Goal: Answer question/provide support: Share knowledge or assist other users

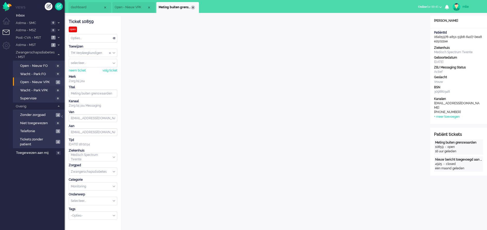
click at [194, 7] on div "Close tab" at bounding box center [193, 7] width 4 height 4
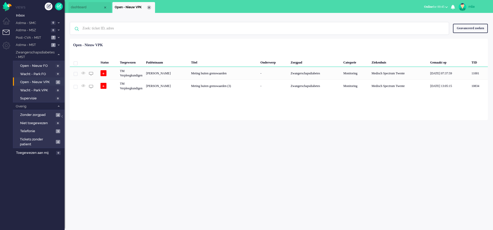
click at [148, 8] on div "Close tab" at bounding box center [149, 7] width 4 height 4
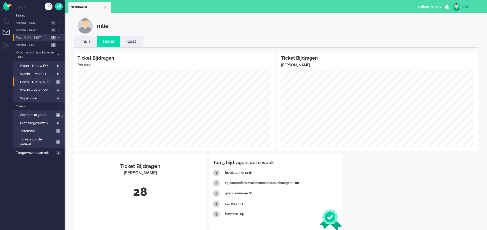
click at [57, 37] on span at bounding box center [59, 37] width 4 height 3
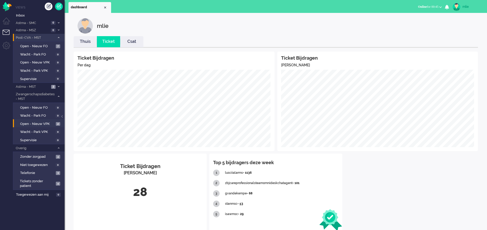
click at [57, 37] on span at bounding box center [59, 37] width 4 height 3
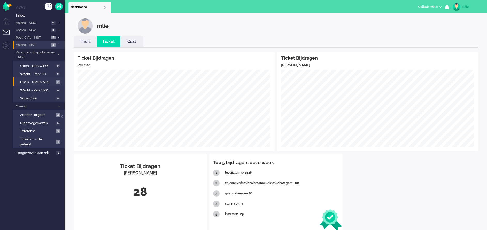
click at [56, 43] on li "Astma - MST 2" at bounding box center [39, 44] width 52 height 7
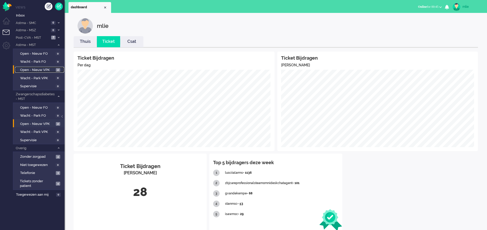
click at [28, 68] on span "Open - Nieuw VPK" at bounding box center [37, 70] width 34 height 5
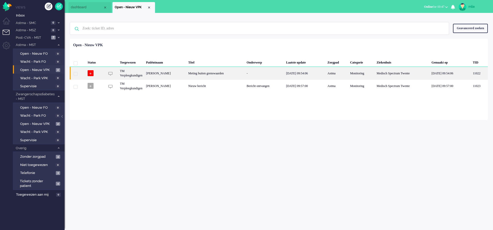
click at [299, 74] on div "[DATE] 09:54:06" at bounding box center [304, 73] width 41 height 13
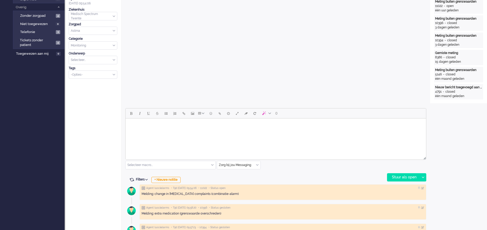
scroll to position [18, 0]
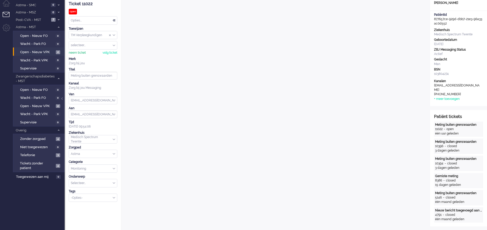
click at [80, 53] on div "neem ticket" at bounding box center [77, 53] width 17 height 4
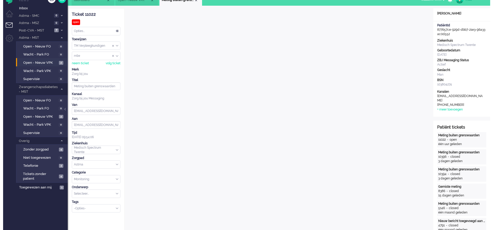
scroll to position [0, 0]
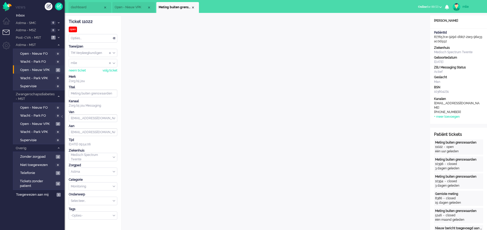
click at [114, 37] on div "Opties..." at bounding box center [93, 38] width 48 height 8
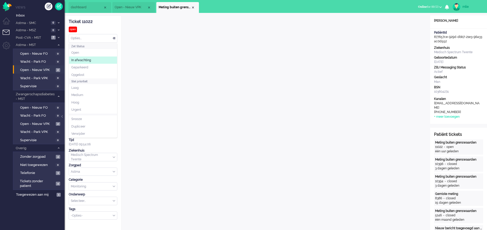
click at [86, 58] on span "In afwachting" at bounding box center [81, 60] width 20 height 4
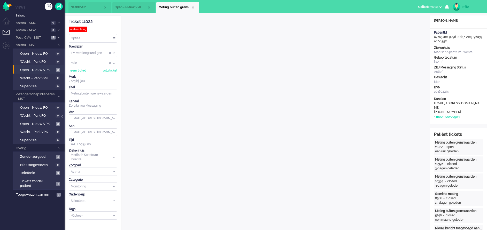
click at [195, 6] on li "Meting buiten grenswaarden" at bounding box center [177, 7] width 43 height 11
click at [194, 7] on div "Close tab" at bounding box center [193, 7] width 4 height 4
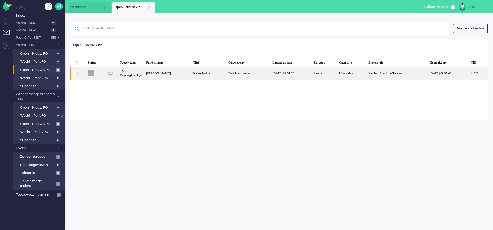
click at [236, 73] on div "Bericht ontvangen" at bounding box center [249, 73] width 44 height 13
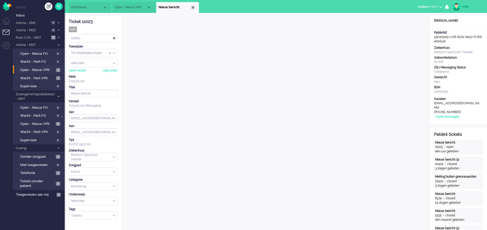
click at [193, 8] on div "Close tab" at bounding box center [193, 7] width 4 height 4
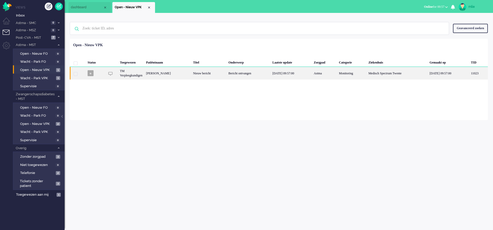
click at [227, 74] on div "Bericht ontvangen" at bounding box center [249, 73] width 44 height 13
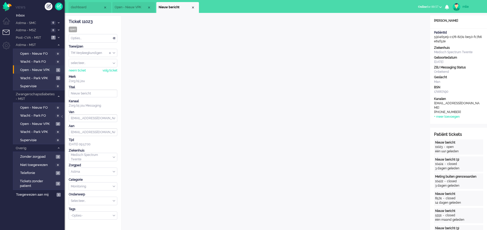
scroll to position [16, 0]
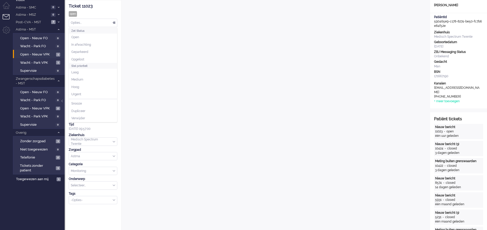
click at [114, 22] on div "Opties..." at bounding box center [93, 23] width 48 height 8
click at [92, 44] on li "In afwachting" at bounding box center [93, 44] width 48 height 7
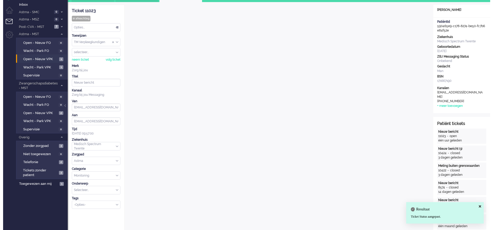
scroll to position [0, 0]
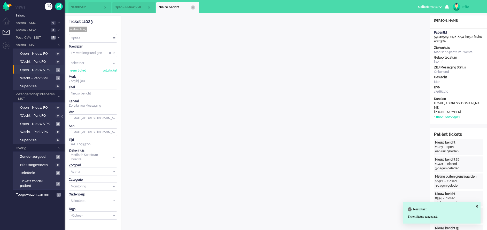
click at [191, 6] on div "Close tab" at bounding box center [193, 7] width 4 height 4
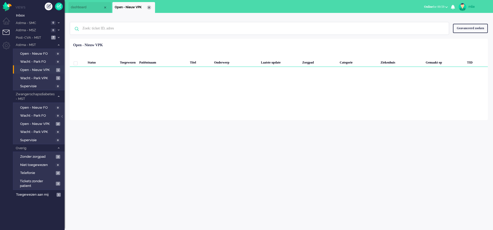
click at [150, 8] on div "Close tab" at bounding box center [149, 7] width 4 height 4
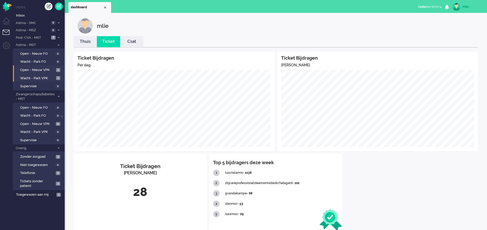
click at [26, 75] on li "Wacht - Park VPK 1" at bounding box center [38, 78] width 51 height 8
click at [29, 193] on span "Toegewezen aan mij" at bounding box center [35, 195] width 39 height 5
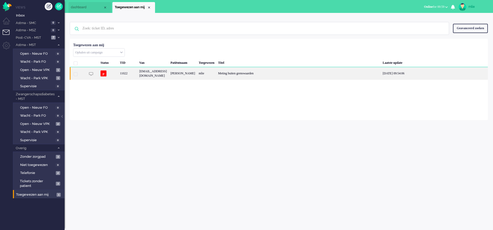
click at [288, 70] on div "Meting buiten grenswaarden" at bounding box center [298, 73] width 165 height 13
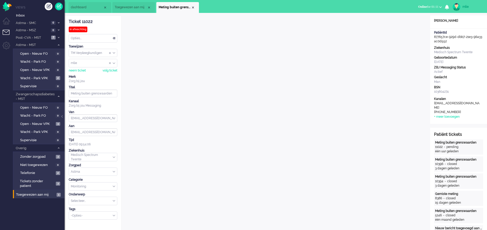
click at [80, 7] on span "dashboard" at bounding box center [87, 7] width 32 height 4
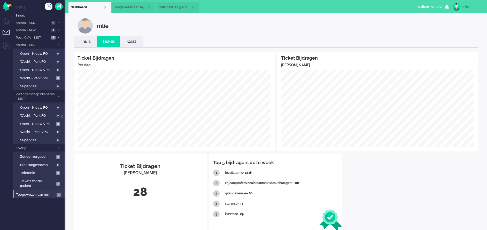
click at [83, 43] on link "Thuis" at bounding box center [85, 42] width 23 height 6
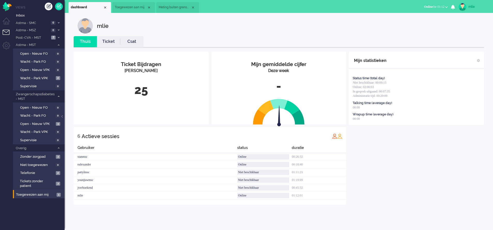
click at [106, 40] on link "Ticket" at bounding box center [108, 42] width 23 height 6
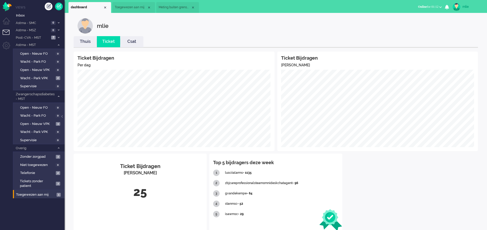
click at [135, 9] on span "Toegewezen aan mij" at bounding box center [131, 7] width 32 height 4
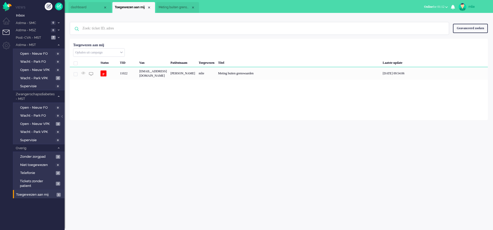
click at [174, 8] on span "Meting buiten grenswaarden" at bounding box center [175, 7] width 32 height 4
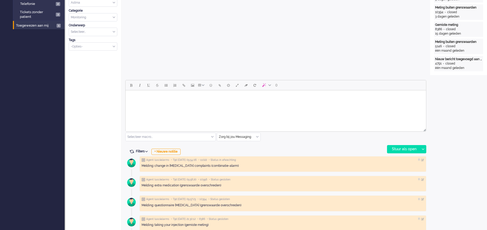
scroll to position [194, 0]
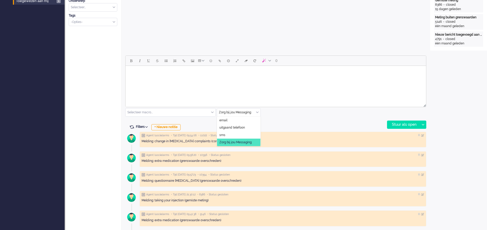
click at [257, 112] on div "Zorg bij jou Messaging" at bounding box center [238, 113] width 43 height 8
click at [232, 127] on span "uitgaand telefoon" at bounding box center [232, 128] width 26 height 4
click at [398, 125] on div "Stuur als open" at bounding box center [403, 125] width 32 height 8
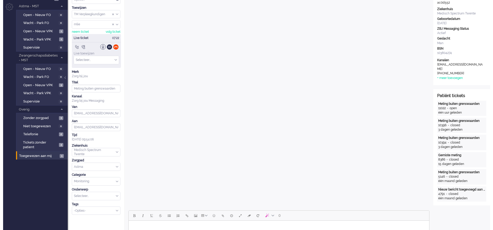
scroll to position [0, 0]
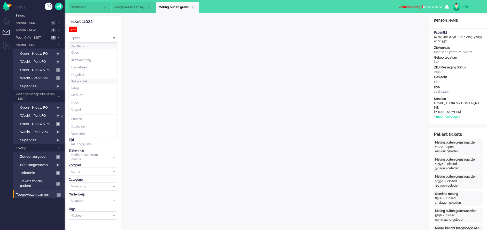
click at [113, 35] on div "Opties..." at bounding box center [93, 38] width 48 height 8
click at [79, 61] on span "In afwachting" at bounding box center [81, 60] width 20 height 4
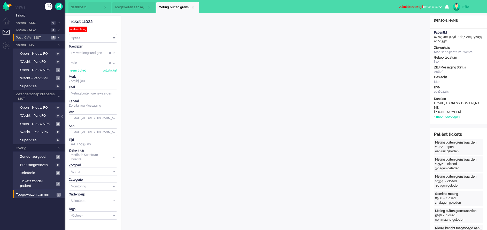
click at [56, 38] on li "Post-CVA - MST 7" at bounding box center [39, 37] width 52 height 7
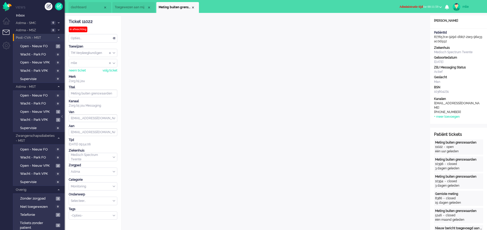
click at [57, 35] on li "Post-CVA - MST 7" at bounding box center [39, 37] width 52 height 7
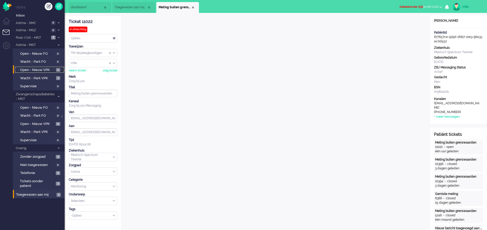
click at [37, 68] on span "Open - Nieuw VPK" at bounding box center [37, 70] width 35 height 5
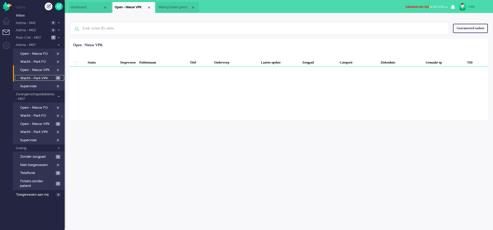
click at [37, 77] on span "Wacht - Park VPK" at bounding box center [37, 78] width 34 height 5
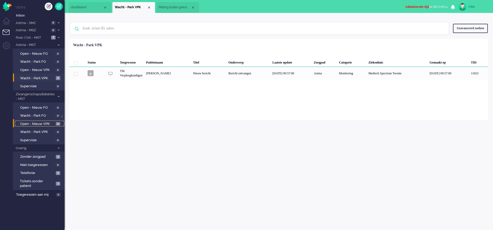
click at [31, 123] on span "Open - Nieuw VPK" at bounding box center [37, 124] width 34 height 5
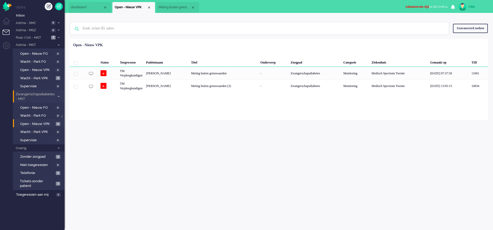
click at [58, 95] on li "Zwangerschapsdiabetes - MST 2" at bounding box center [39, 96] width 52 height 12
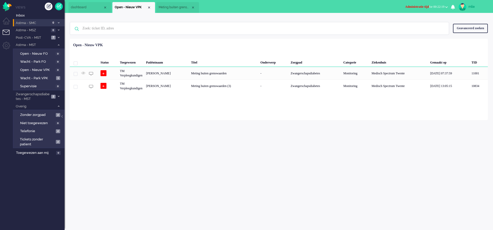
click at [59, 20] on li "Astma - SMC 0" at bounding box center [39, 22] width 52 height 7
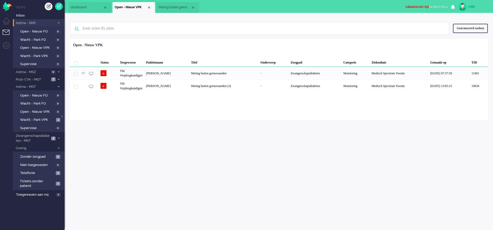
click at [59, 22] on icon at bounding box center [59, 23] width 2 height 2
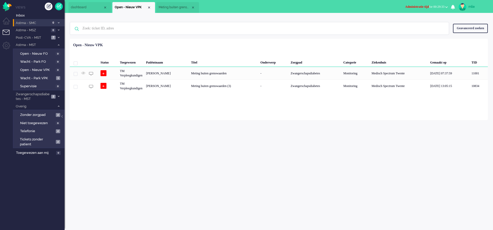
click at [170, 8] on span "Meting buiten grenswaarden" at bounding box center [175, 7] width 32 height 4
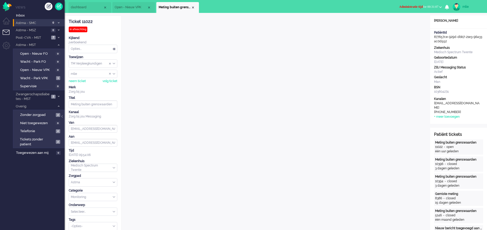
drag, startPoint x: 96, startPoint y: 22, endPoint x: 68, endPoint y: 22, distance: 27.9
drag, startPoint x: 68, startPoint y: 22, endPoint x: 72, endPoint y: 22, distance: 4.2
copy div "Ticket 11022"
click at [193, 8] on div "Close tab" at bounding box center [193, 7] width 4 height 4
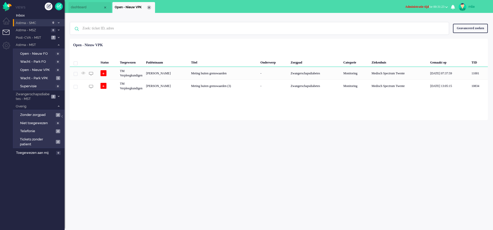
click at [150, 7] on div "Close tab" at bounding box center [149, 7] width 4 height 4
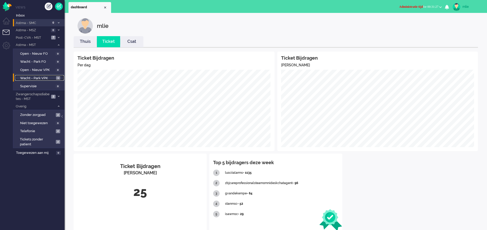
click at [27, 78] on span "Wacht - Park VPK" at bounding box center [37, 78] width 35 height 5
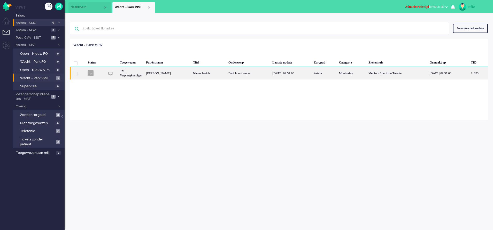
click at [249, 71] on div "Bericht ontvangen" at bounding box center [249, 73] width 44 height 13
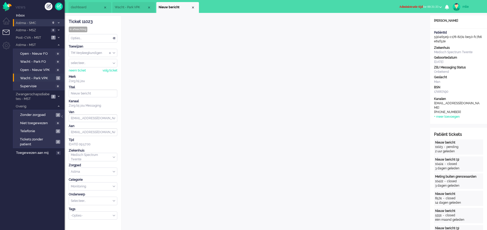
click at [423, 5] on span "Administratie tijd for 00:31:33" at bounding box center [418, 7] width 39 height 4
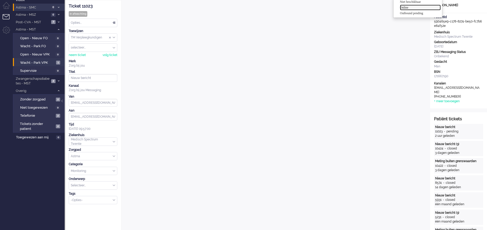
click at [409, 7] on label "Online" at bounding box center [420, 7] width 41 height 4
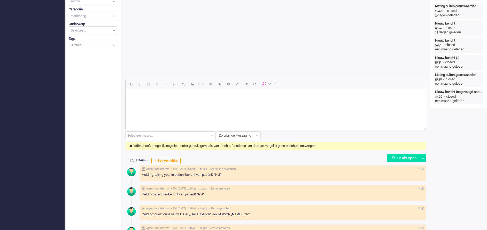
scroll to position [194, 0]
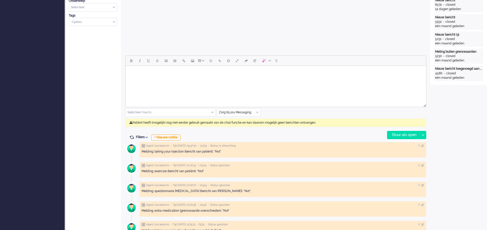
click at [257, 111] on div "Zorg bij jou Messaging" at bounding box center [238, 113] width 43 height 8
click at [226, 128] on span "uitgaand telefoon" at bounding box center [232, 128] width 26 height 4
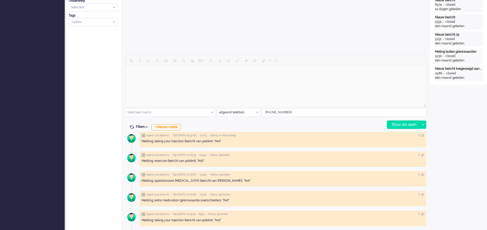
click at [397, 124] on div "Stuur als open" at bounding box center [403, 125] width 32 height 8
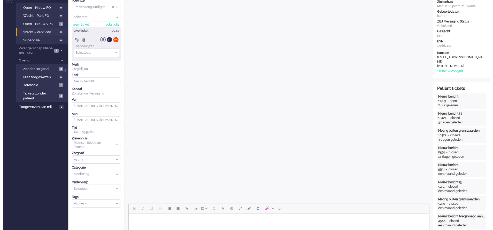
scroll to position [0, 0]
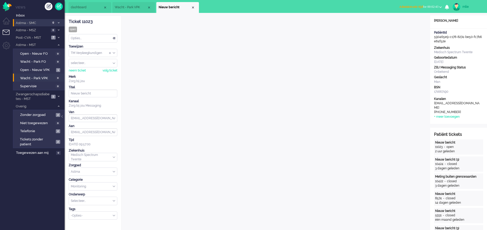
click at [114, 37] on div "Opties..." at bounding box center [93, 38] width 48 height 8
click at [83, 76] on span "Opgelost" at bounding box center [77, 75] width 13 height 4
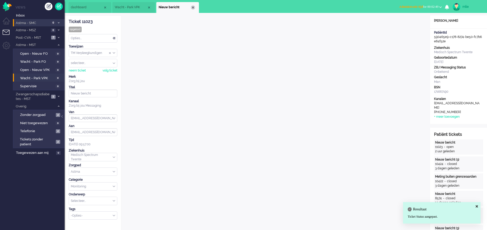
click at [193, 8] on div "Close tab" at bounding box center [193, 7] width 4 height 4
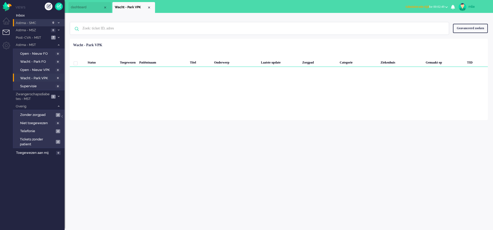
click at [406, 6] on span "Administratie tijd" at bounding box center [417, 7] width 24 height 4
click at [410, 22] on label "Online" at bounding box center [426, 23] width 41 height 4
click at [148, 7] on div "Close tab" at bounding box center [149, 7] width 4 height 4
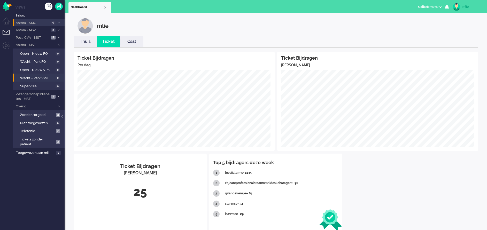
click at [83, 41] on link "Thuis" at bounding box center [85, 42] width 23 height 6
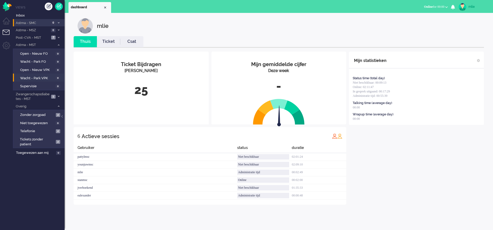
click at [109, 42] on link "Ticket" at bounding box center [108, 42] width 23 height 6
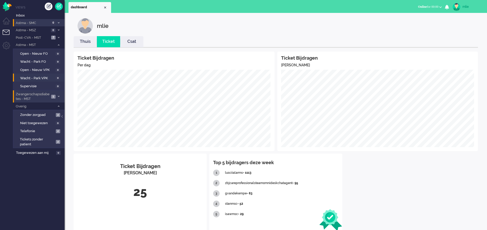
click at [41, 96] on span "Zwangerschapsdiabetes - MST" at bounding box center [32, 97] width 35 height 10
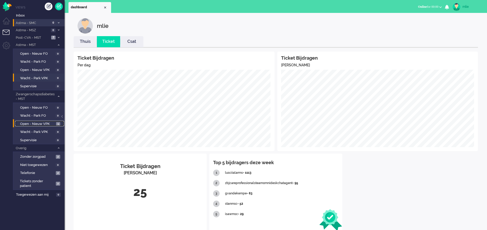
click at [24, 124] on span "Open - Nieuw VPK" at bounding box center [37, 124] width 35 height 5
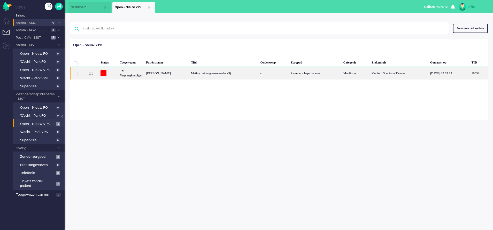
click at [289, 71] on div "-" at bounding box center [274, 73] width 30 height 13
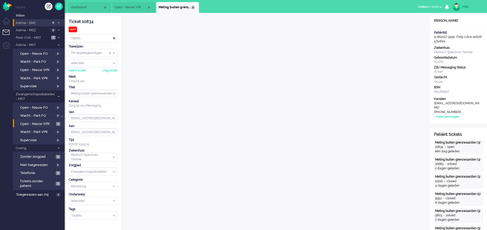
click at [193, 6] on div "Close tab" at bounding box center [193, 7] width 4 height 4
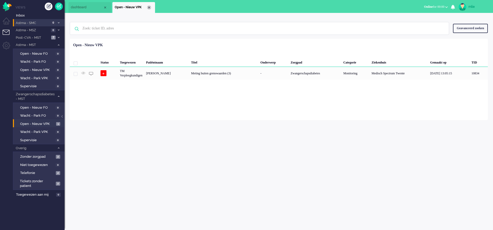
click at [150, 8] on div "Close tab" at bounding box center [149, 7] width 4 height 4
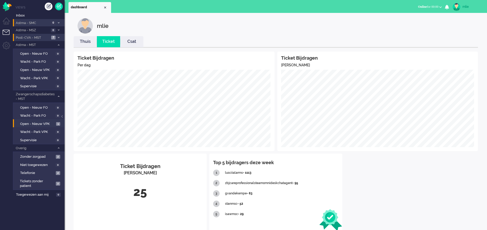
click at [48, 37] on span "Post-CVA - MST" at bounding box center [32, 37] width 35 height 5
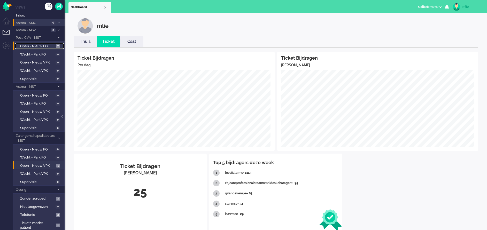
click at [38, 44] on span "Open - Nieuw FO" at bounding box center [37, 46] width 34 height 5
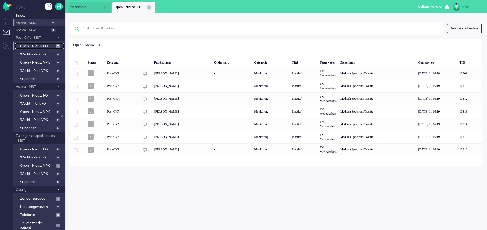
click at [150, 7] on div "Close tab" at bounding box center [149, 7] width 4 height 4
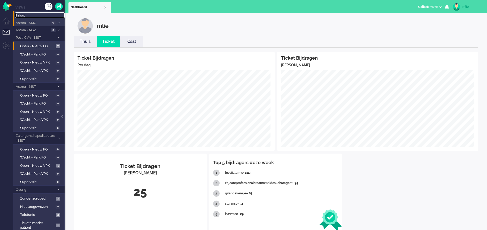
click at [21, 13] on link "Inbox" at bounding box center [40, 15] width 50 height 6
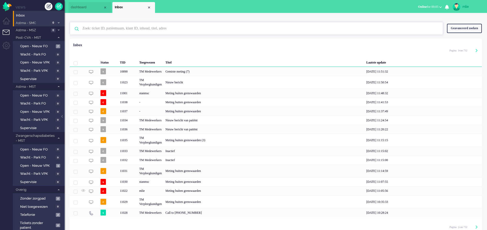
click at [116, 29] on input "text" at bounding box center [257, 28] width 357 height 12
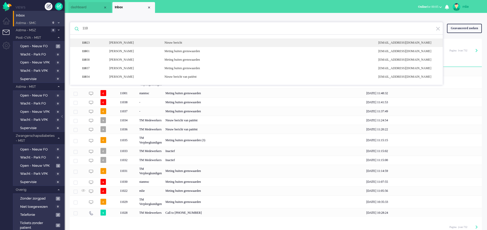
click at [176, 42] on div "Nieuw bericht" at bounding box center [267, 43] width 214 height 4
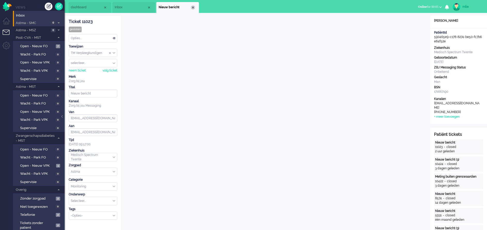
click at [192, 6] on div "Close tab" at bounding box center [193, 7] width 4 height 4
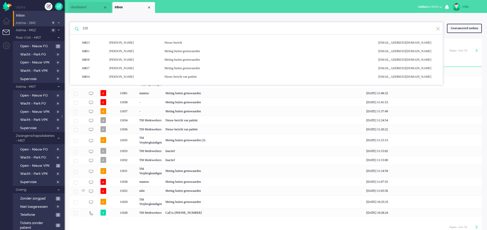
click at [91, 30] on input "110" at bounding box center [257, 28] width 357 height 12
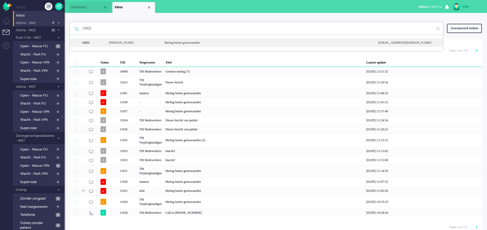
type input "11022"
click at [187, 41] on div "Meting buiten grenswaarden" at bounding box center [267, 43] width 214 height 4
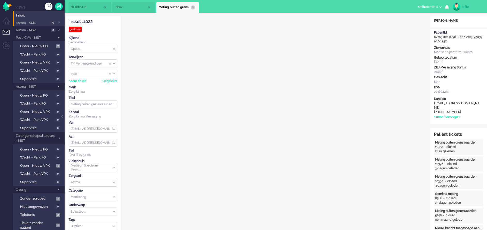
click at [193, 7] on div "Close tab" at bounding box center [193, 7] width 4 height 4
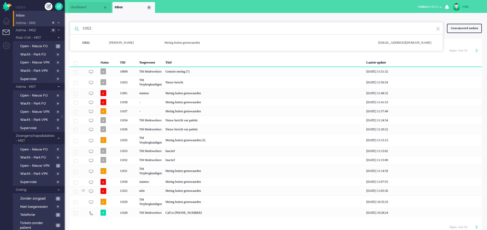
click at [149, 8] on div "Close tab" at bounding box center [149, 7] width 4 height 4
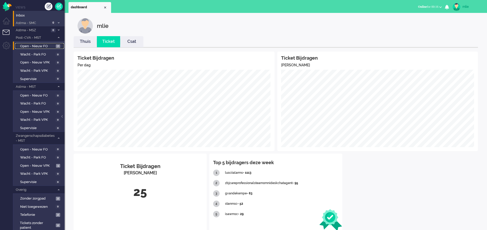
click at [48, 47] on span "Open - Nieuw FO" at bounding box center [37, 46] width 34 height 5
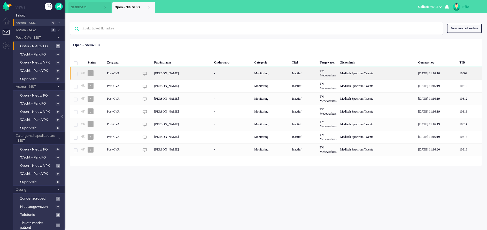
click at [244, 73] on div "-" at bounding box center [232, 73] width 40 height 13
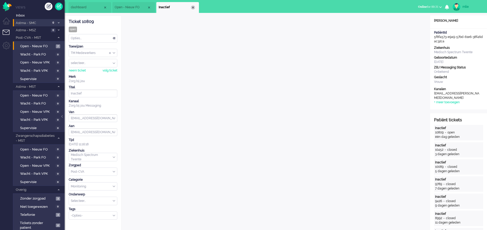
click at [193, 9] on div "Close tab" at bounding box center [193, 7] width 4 height 4
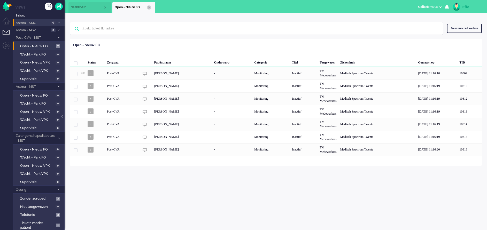
click at [148, 7] on div "Close tab" at bounding box center [149, 7] width 4 height 4
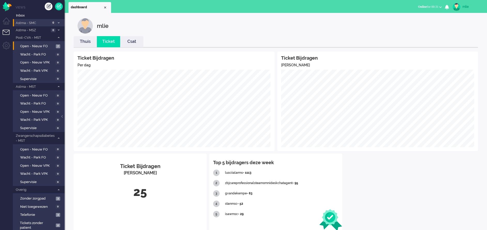
click at [88, 44] on link "Thuis" at bounding box center [85, 42] width 23 height 6
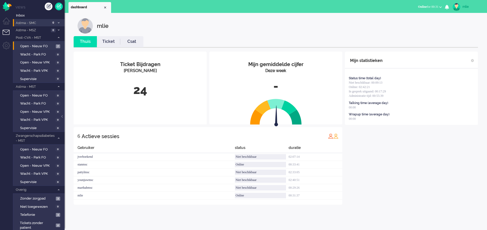
click at [112, 42] on link "Ticket" at bounding box center [108, 42] width 23 height 6
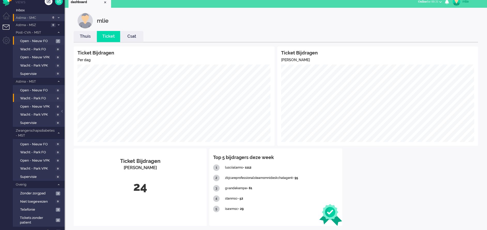
scroll to position [10, 0]
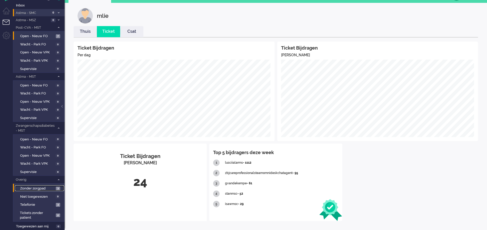
click at [36, 188] on span "Zonder zorgpad" at bounding box center [37, 188] width 34 height 5
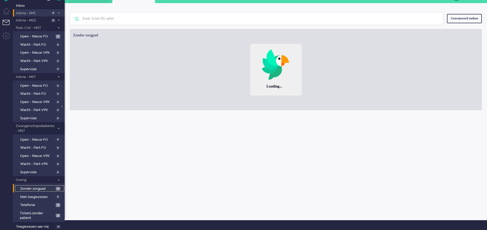
scroll to position [10, 0]
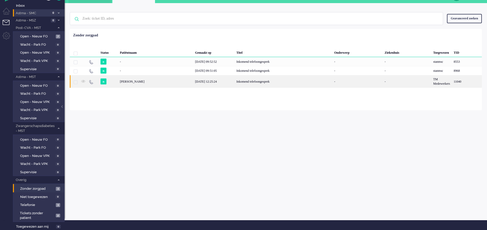
click at [239, 82] on div "Inkomend telefoongesprek" at bounding box center [284, 81] width 98 height 13
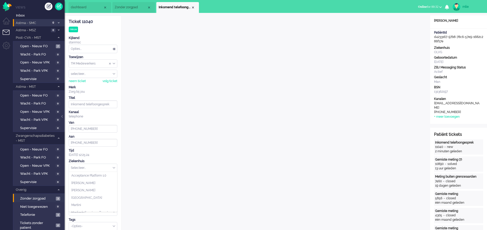
click at [114, 168] on div "Selecteer..." at bounding box center [93, 168] width 48 height 8
click at [86, 182] on li "OLVG" at bounding box center [93, 185] width 48 height 7
type input "[PHONE_NUMBER]"
click at [194, 8] on div "Close tab" at bounding box center [193, 7] width 4 height 4
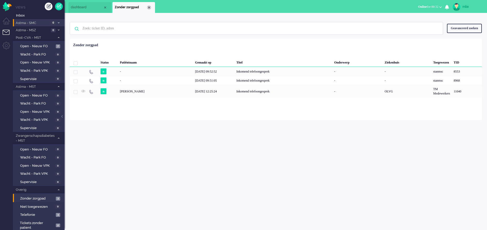
click at [148, 8] on div "Close tab" at bounding box center [149, 7] width 4 height 4
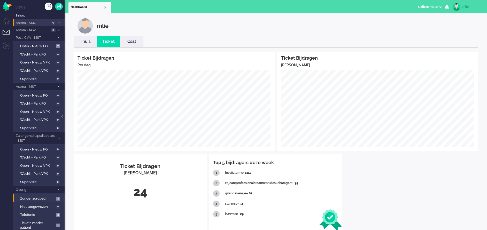
click at [464, 5] on div "mlie" at bounding box center [472, 6] width 19 height 5
click at [456, 42] on link "Uitloggen" at bounding box center [467, 41] width 36 height 5
